Goal: Task Accomplishment & Management: Manage account settings

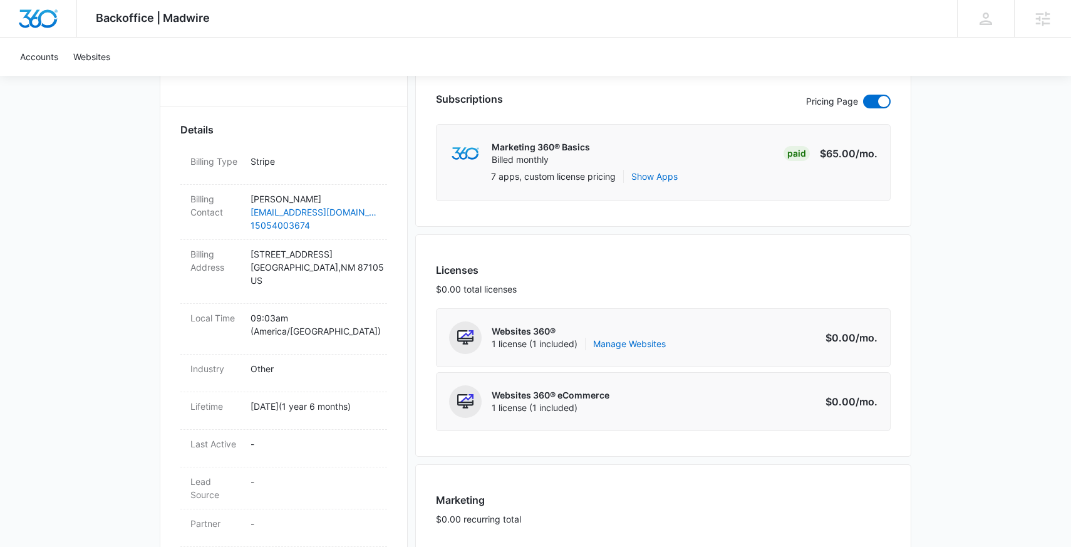
scroll to position [226, 0]
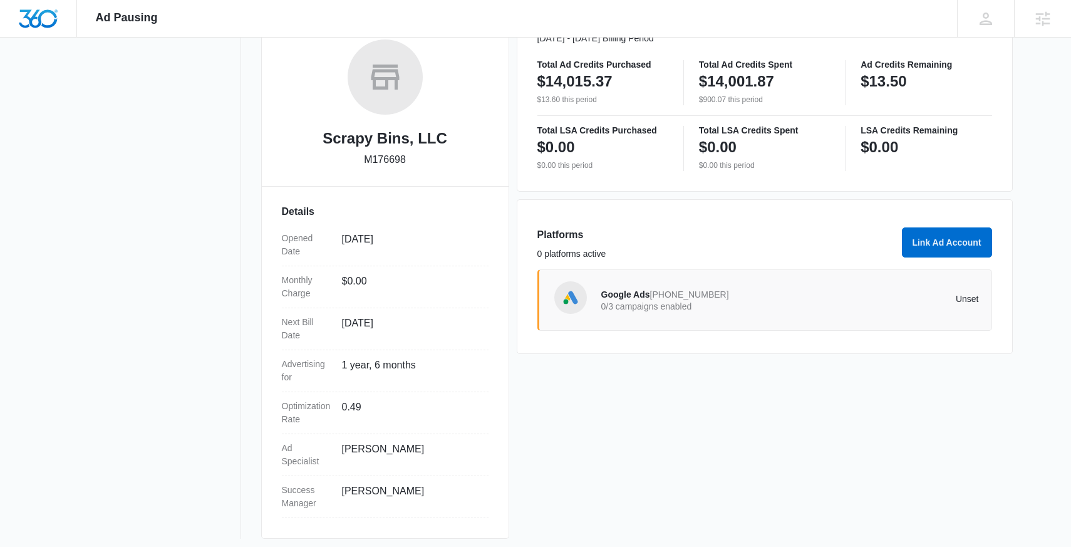
scroll to position [202, 0]
click at [861, 297] on p "Unset" at bounding box center [883, 296] width 189 height 9
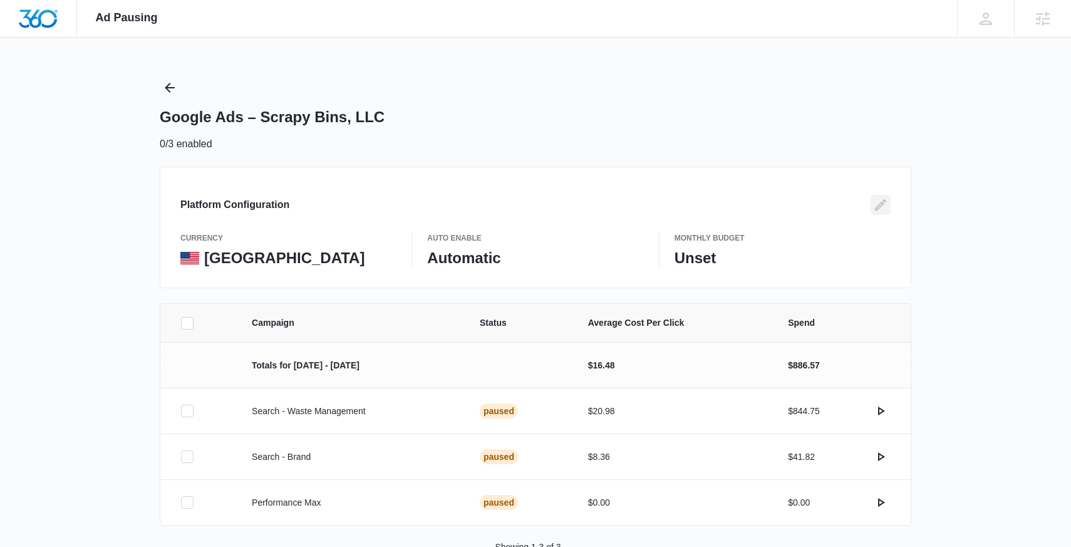
click at [885, 210] on icon "Edit" at bounding box center [880, 204] width 15 height 15
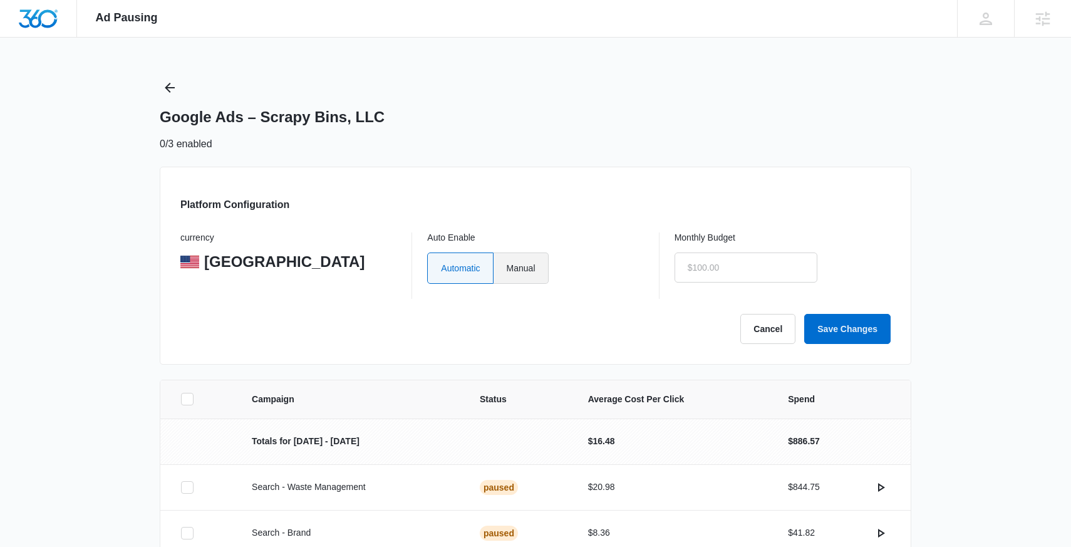
click at [540, 269] on label "Manual" at bounding box center [520, 267] width 55 height 31
click at [506, 268] on input "Manual" at bounding box center [506, 267] width 1 height 1
radio input "true"
click at [706, 269] on input "text" at bounding box center [745, 267] width 143 height 30
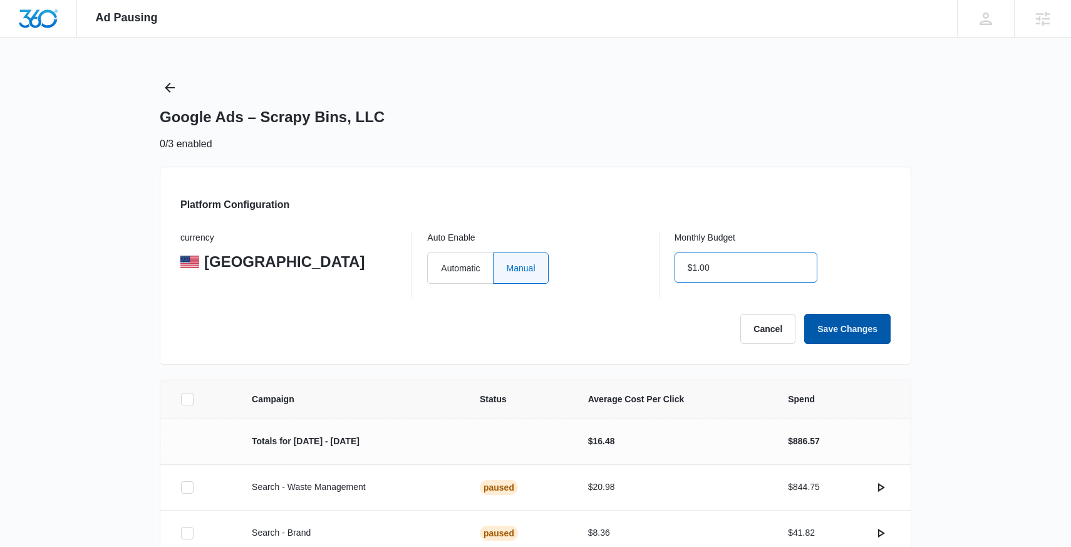
type input "$1.00"
click at [845, 336] on button "Save Changes" at bounding box center [847, 329] width 86 height 30
